Goal: Task Accomplishment & Management: Complete application form

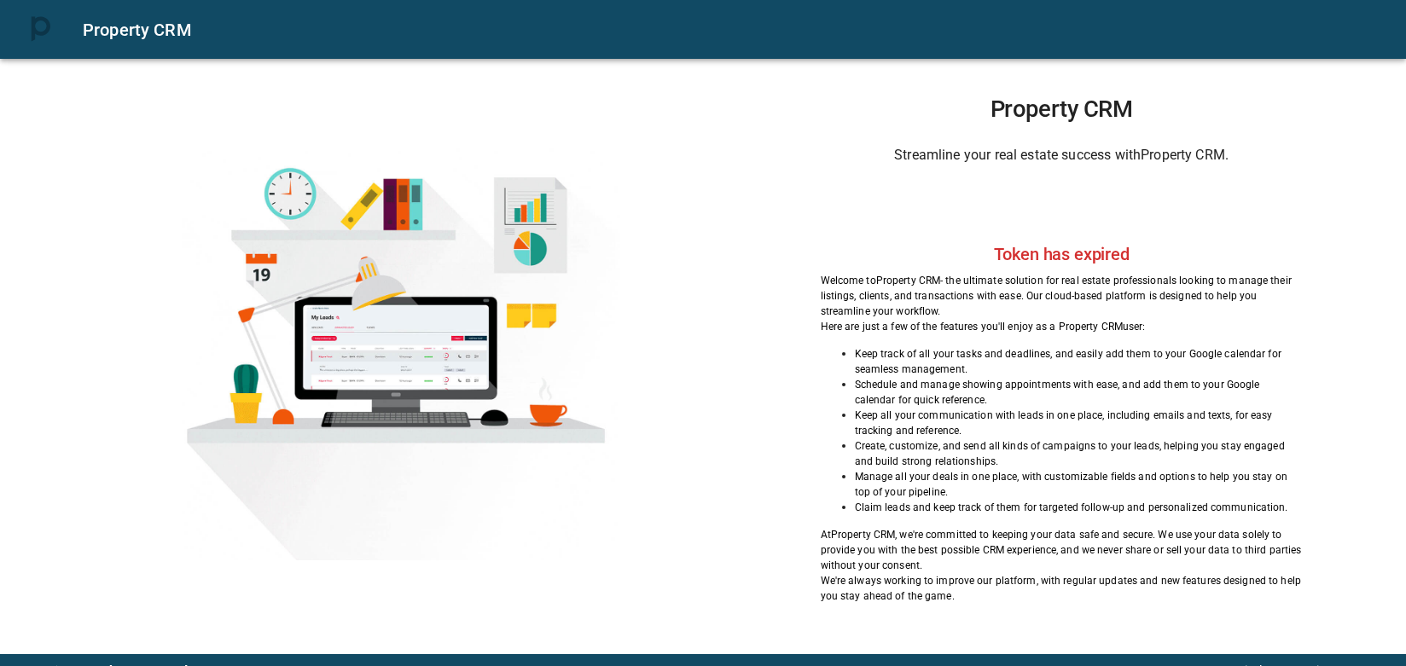
scroll to position [20, 0]
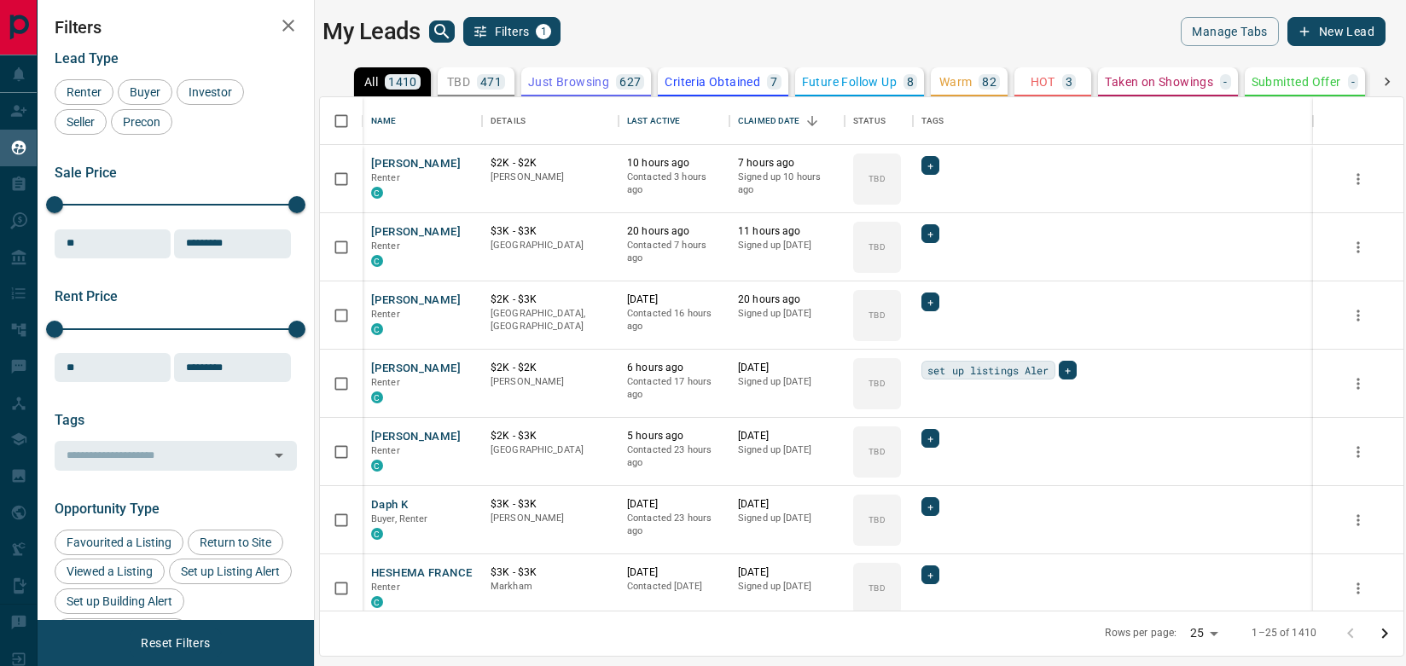
scroll to position [514, 1084]
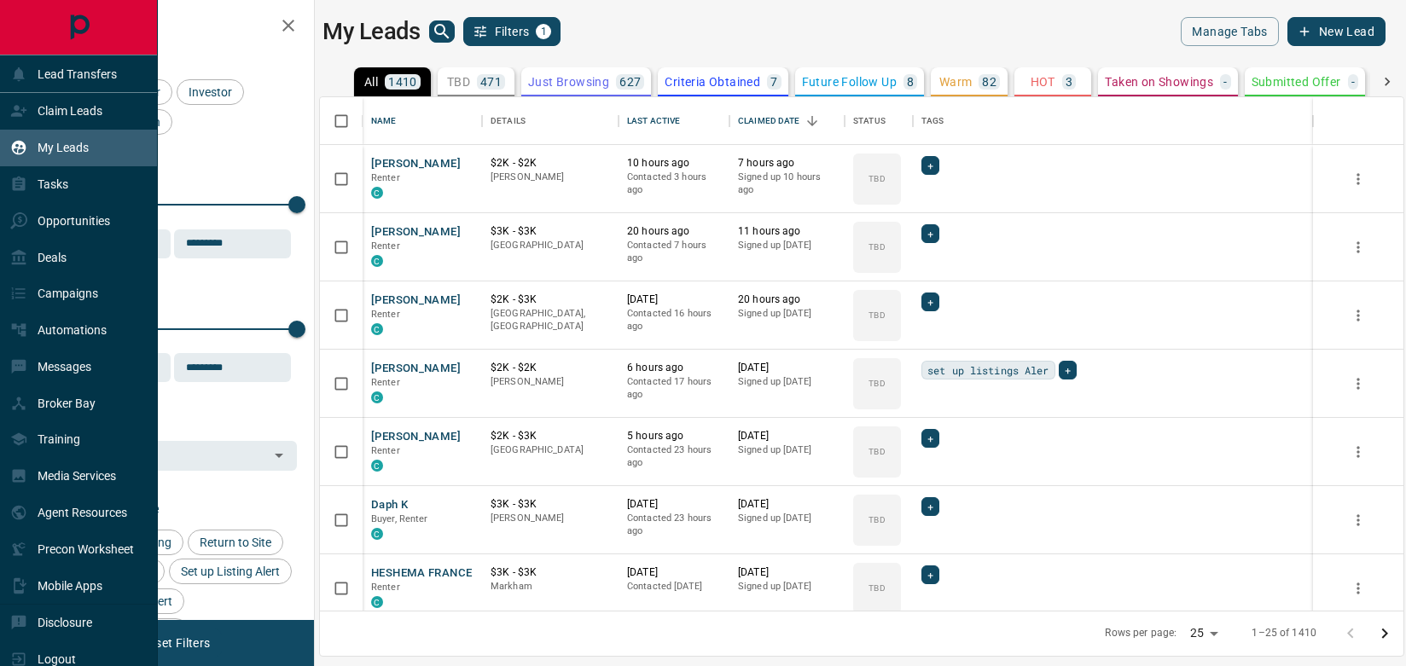
click at [61, 148] on p "My Leads" at bounding box center [63, 148] width 51 height 14
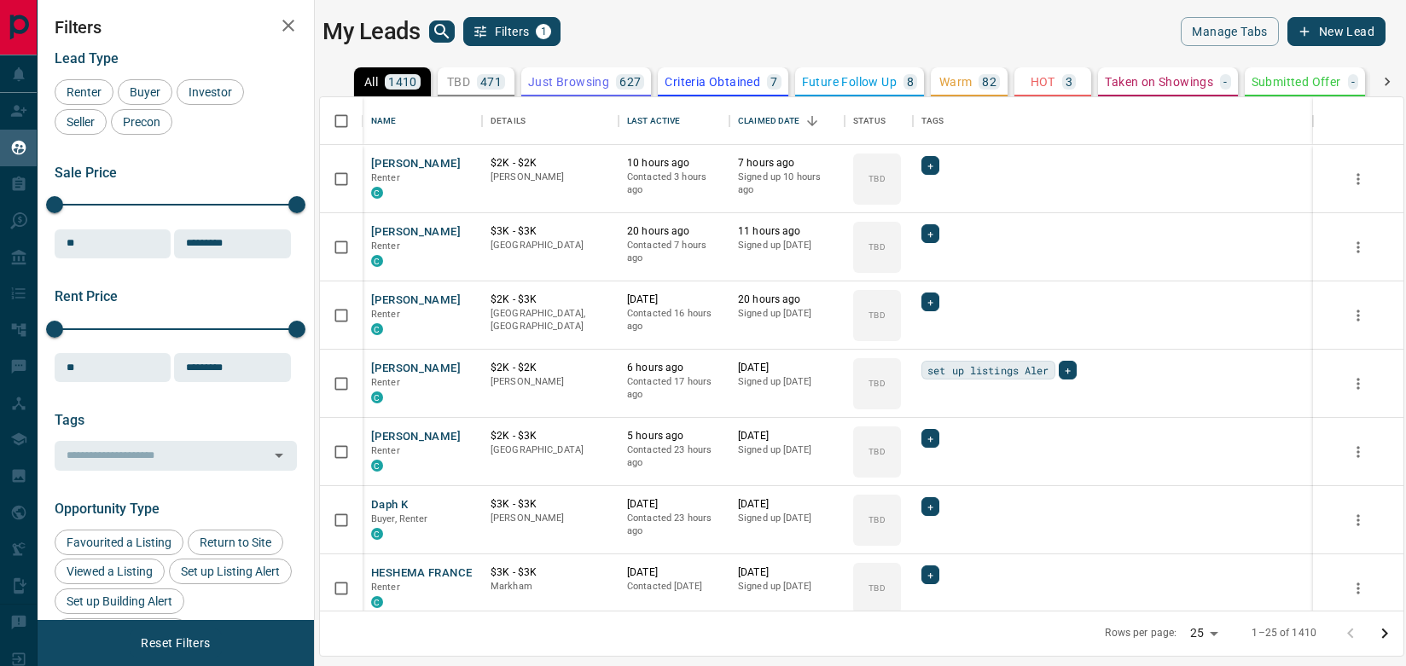
click at [1349, 26] on button "New Lead" at bounding box center [1337, 31] width 98 height 29
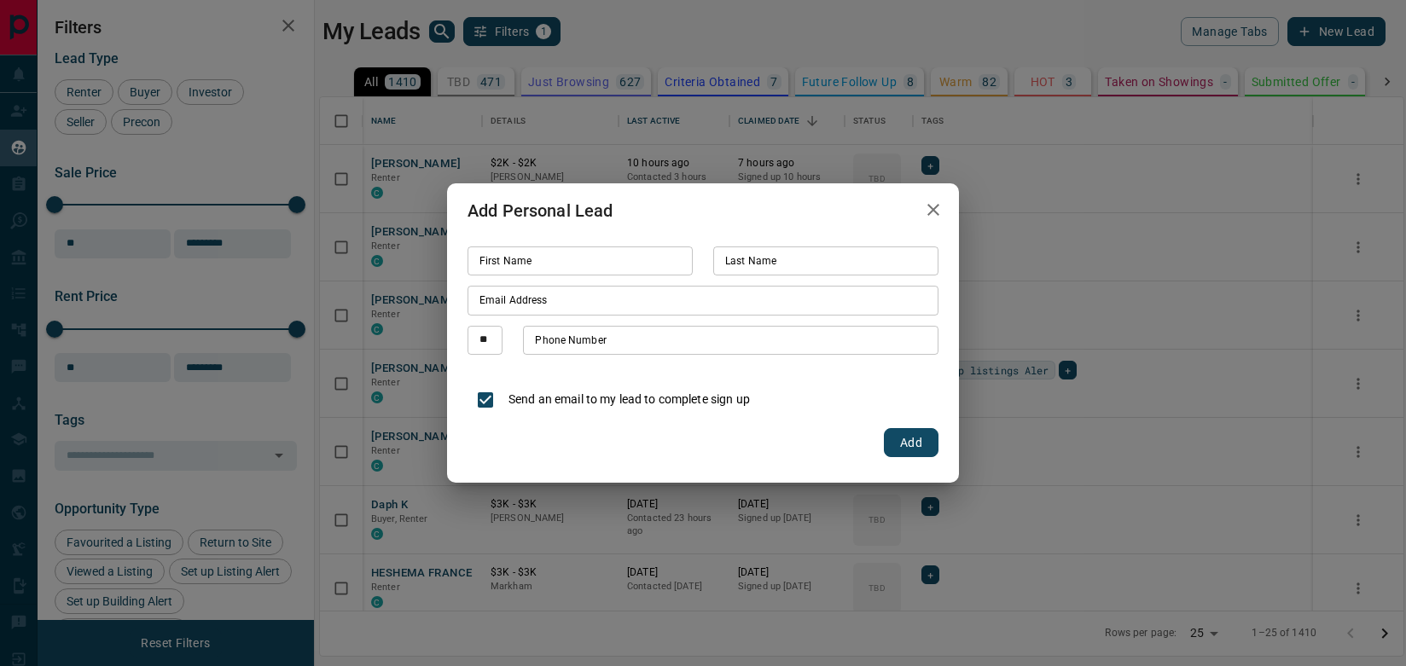
click at [570, 265] on input "First Name" at bounding box center [580, 261] width 225 height 29
click at [933, 203] on icon "button" at bounding box center [933, 210] width 20 height 20
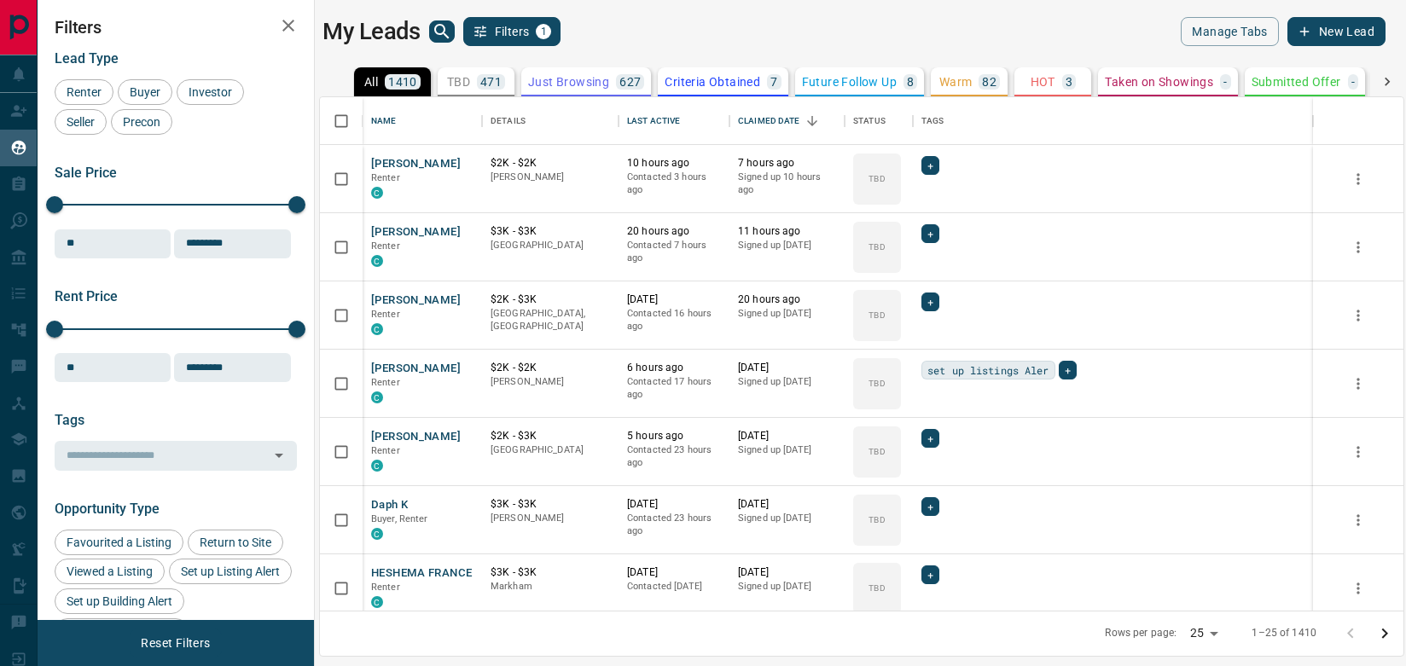
click at [1352, 26] on button "New Lead" at bounding box center [1337, 31] width 98 height 29
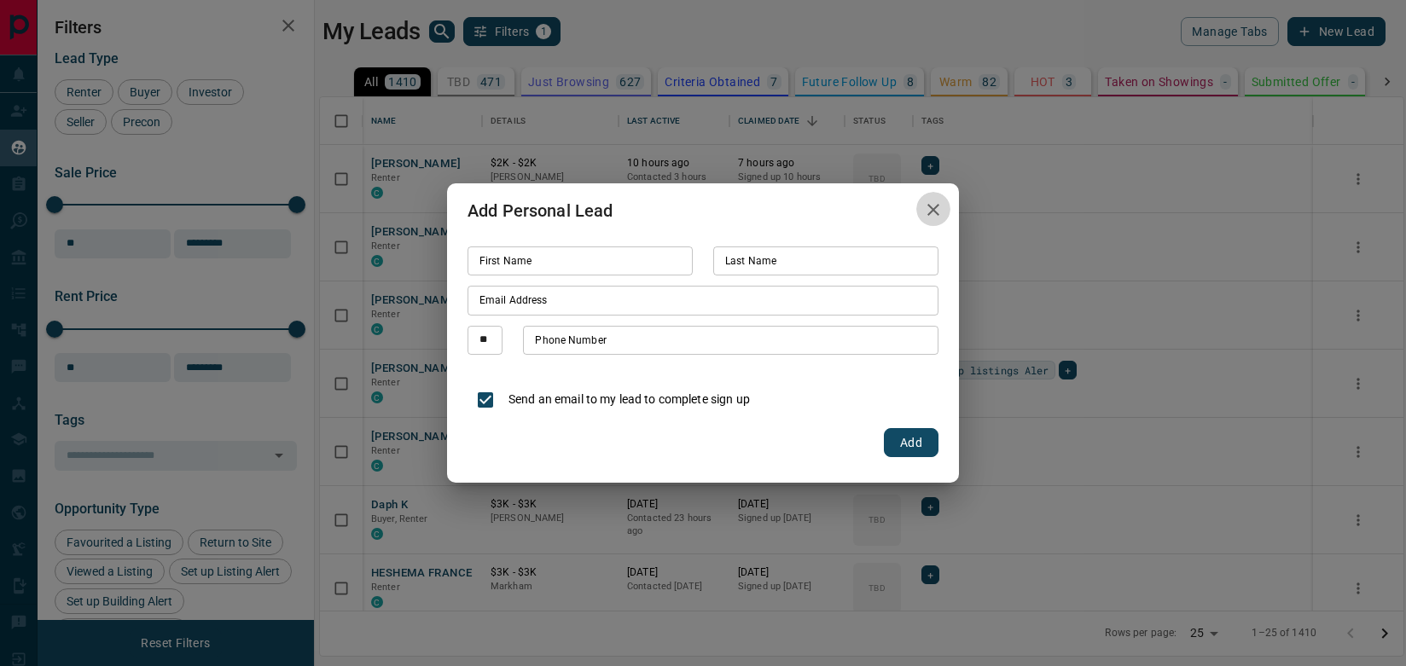
click at [933, 207] on icon "button" at bounding box center [933, 210] width 20 height 20
